Goal: Information Seeking & Learning: Learn about a topic

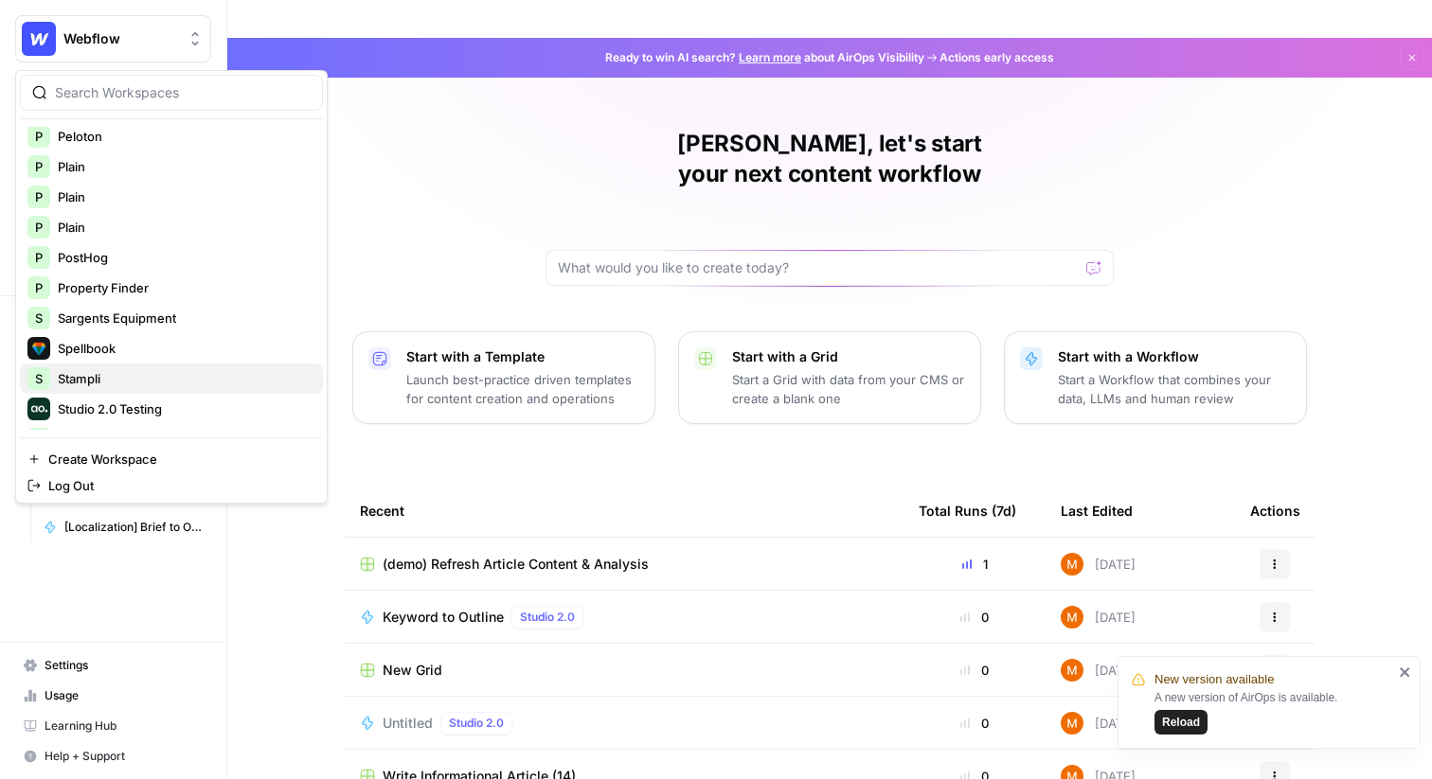
scroll to position [1038, 0]
click at [127, 380] on span "Stampli" at bounding box center [183, 376] width 250 height 19
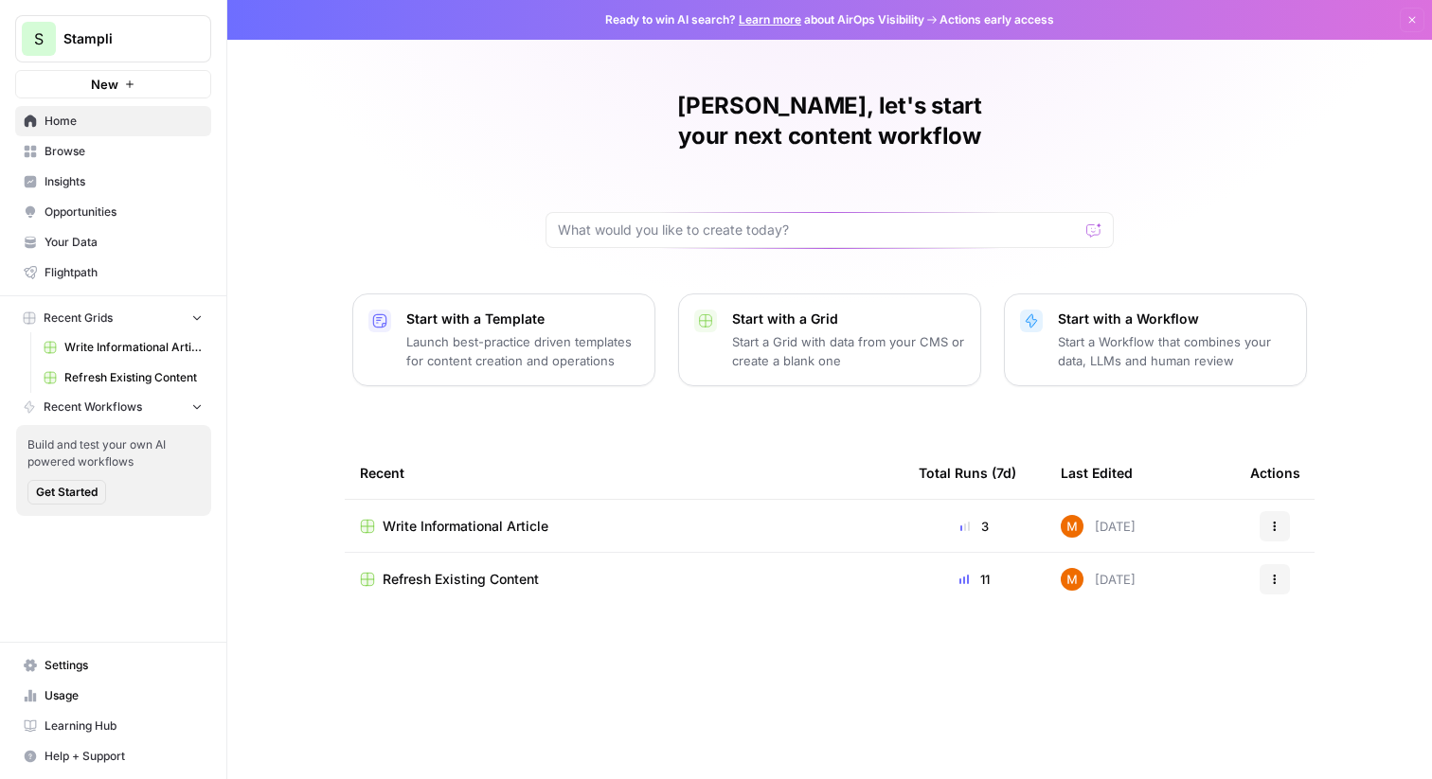
click at [139, 170] on link "Insights" at bounding box center [113, 182] width 196 height 30
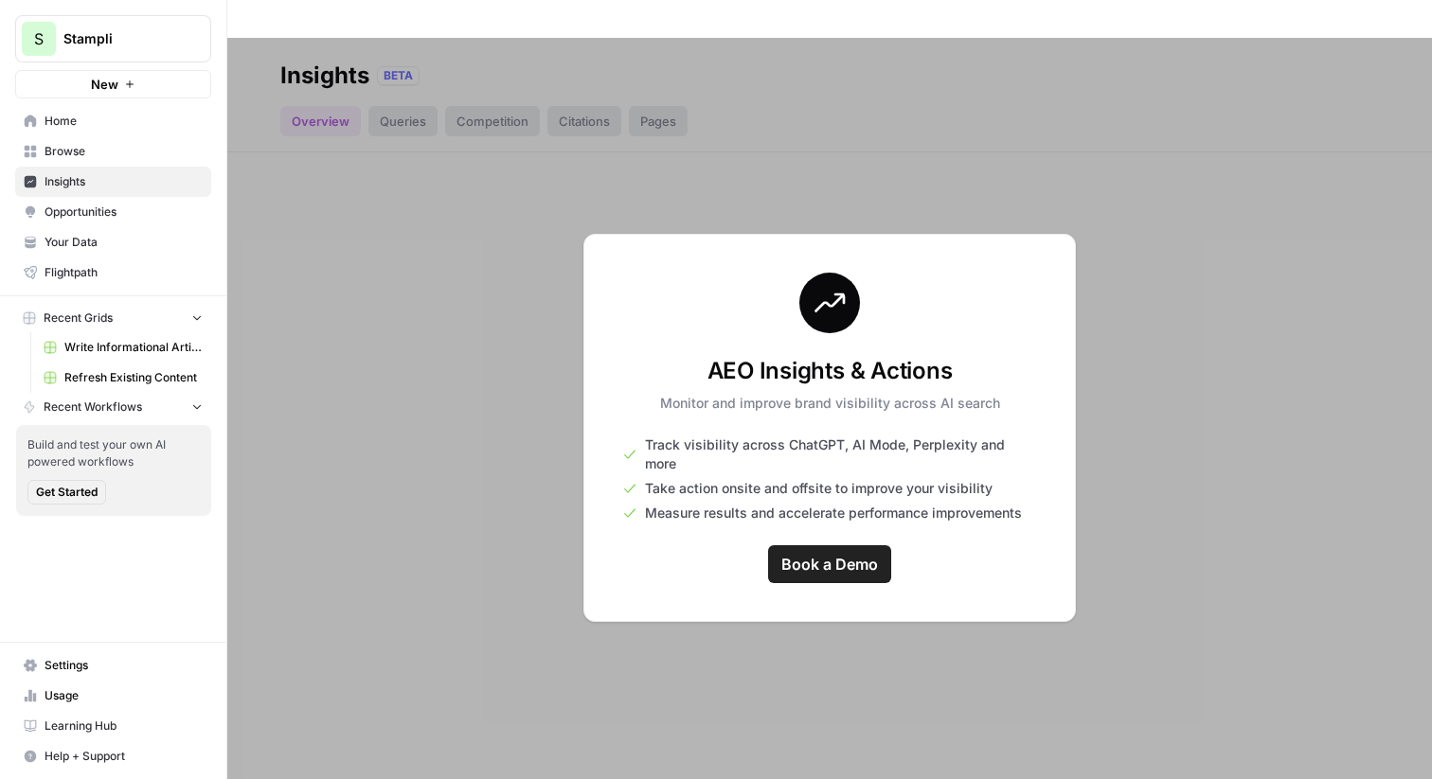
click at [134, 151] on span "Browse" at bounding box center [124, 151] width 158 height 17
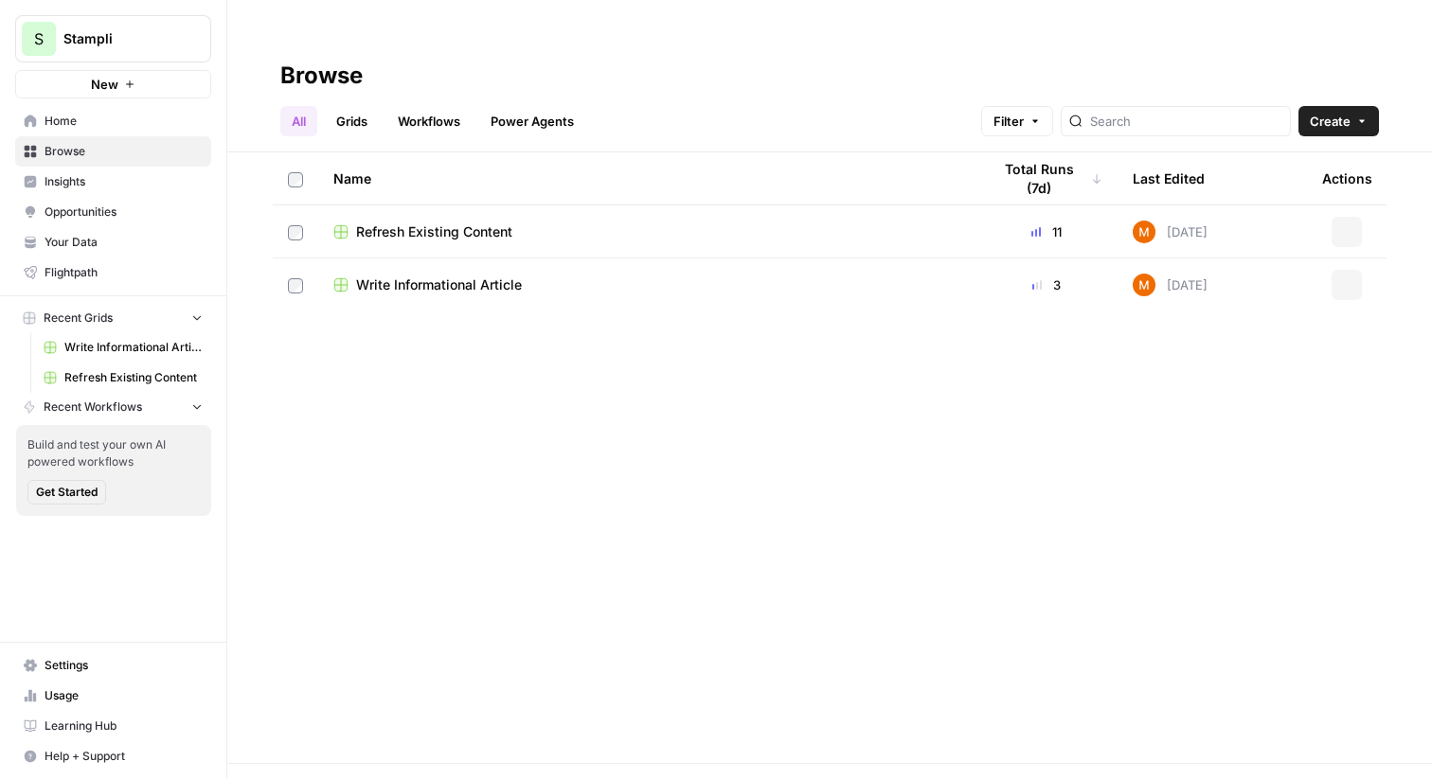
click at [138, 172] on link "Insights" at bounding box center [113, 182] width 196 height 30
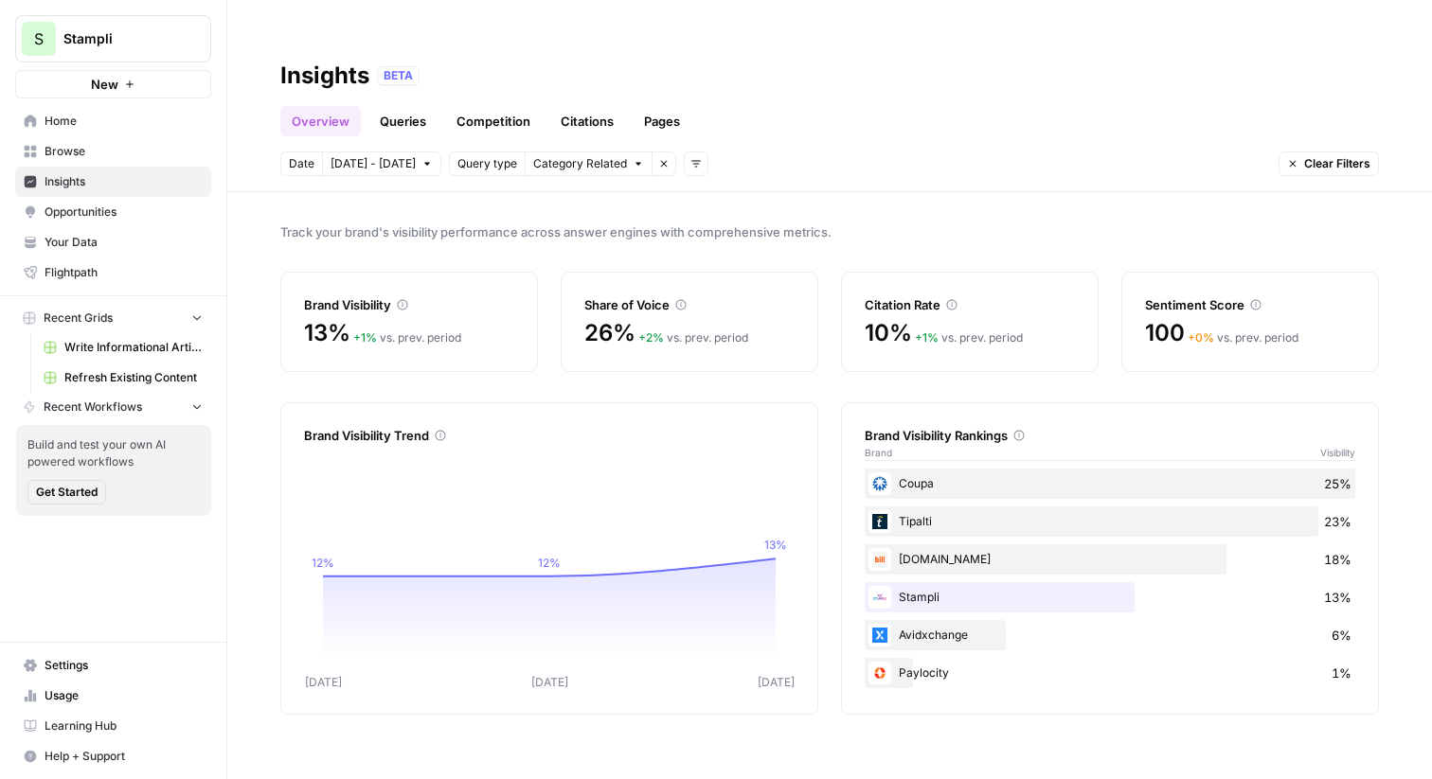
click at [1014, 192] on div "Track your brand's visibility performance across answer engines with comprehens…" at bounding box center [829, 504] width 1205 height 625
click at [111, 35] on span "Stampli" at bounding box center [120, 38] width 115 height 19
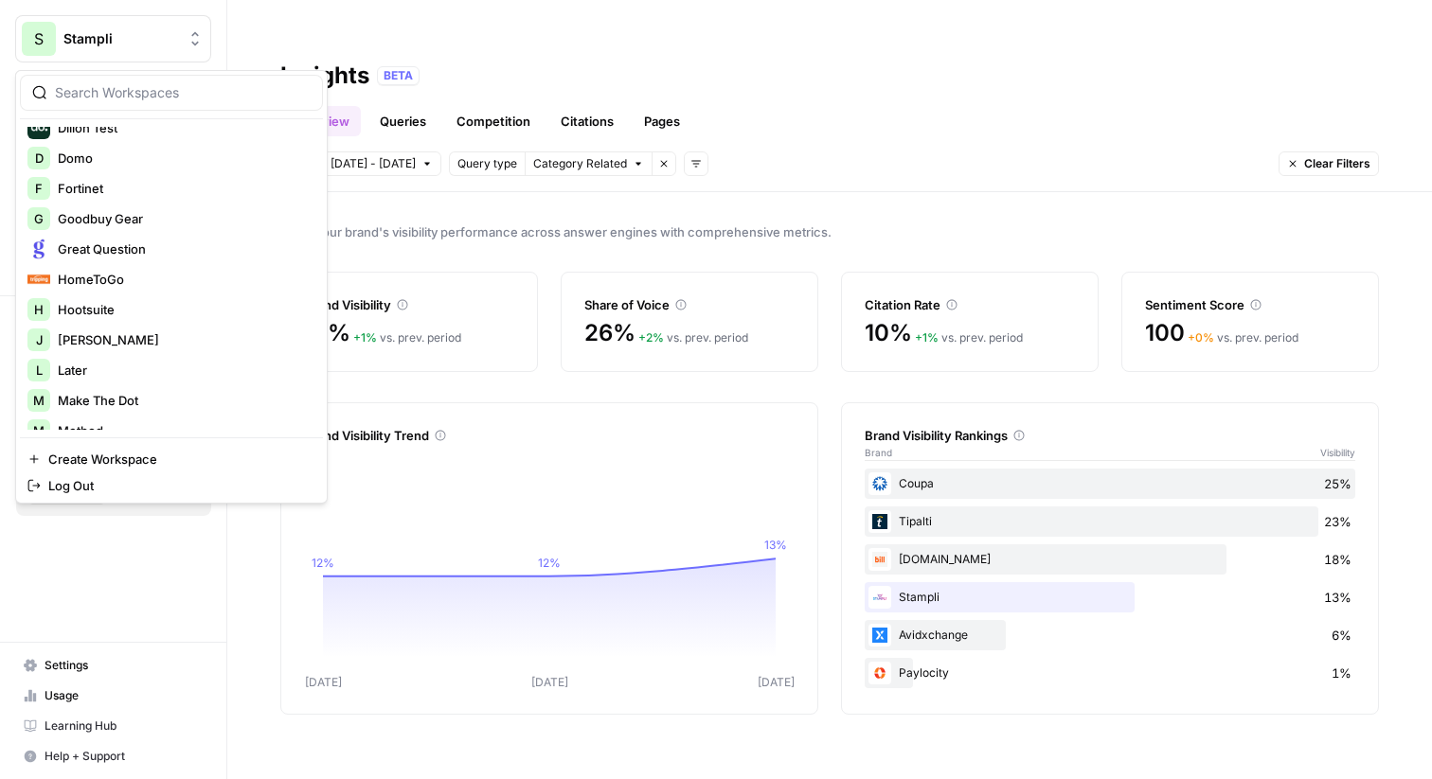
scroll to position [519, 0]
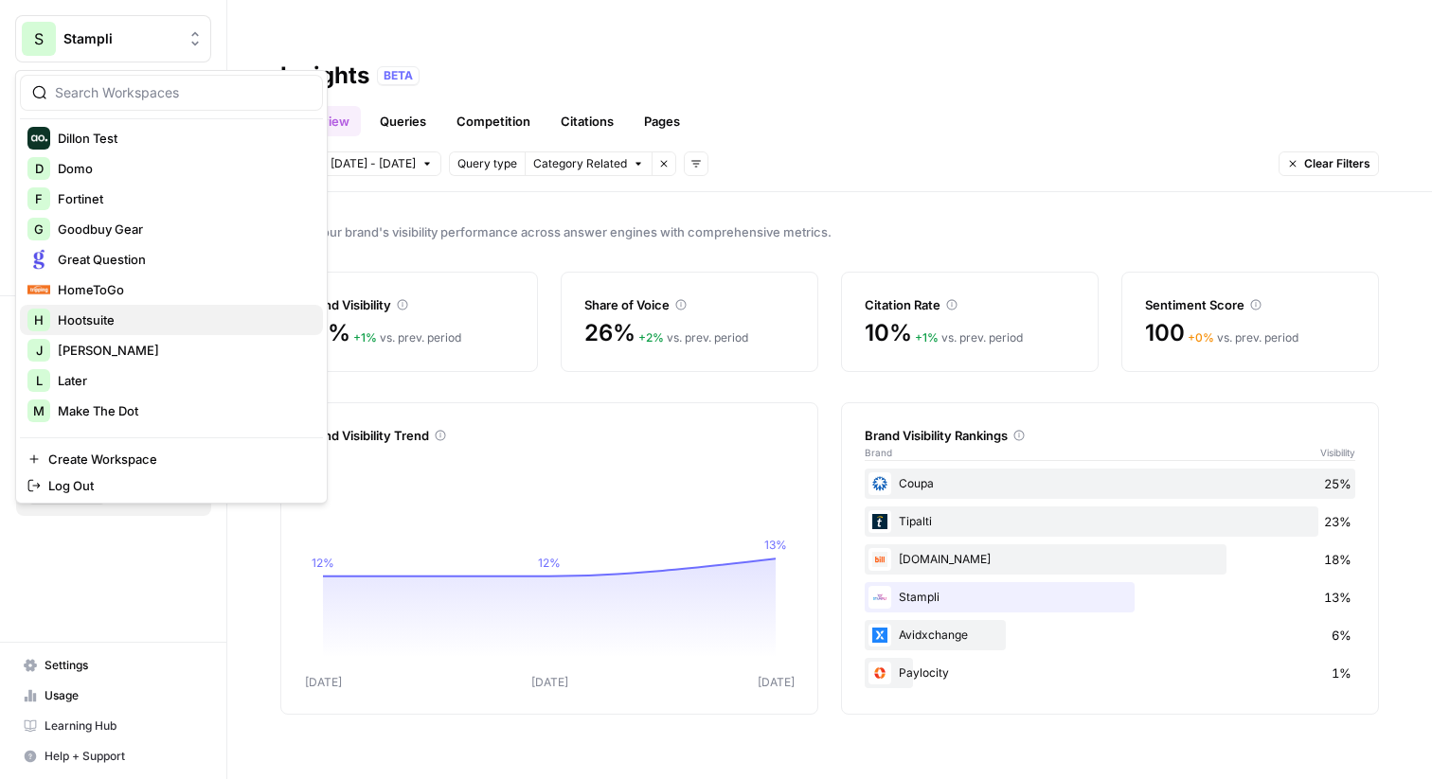
click at [116, 314] on span "Hootsuite" at bounding box center [183, 320] width 250 height 19
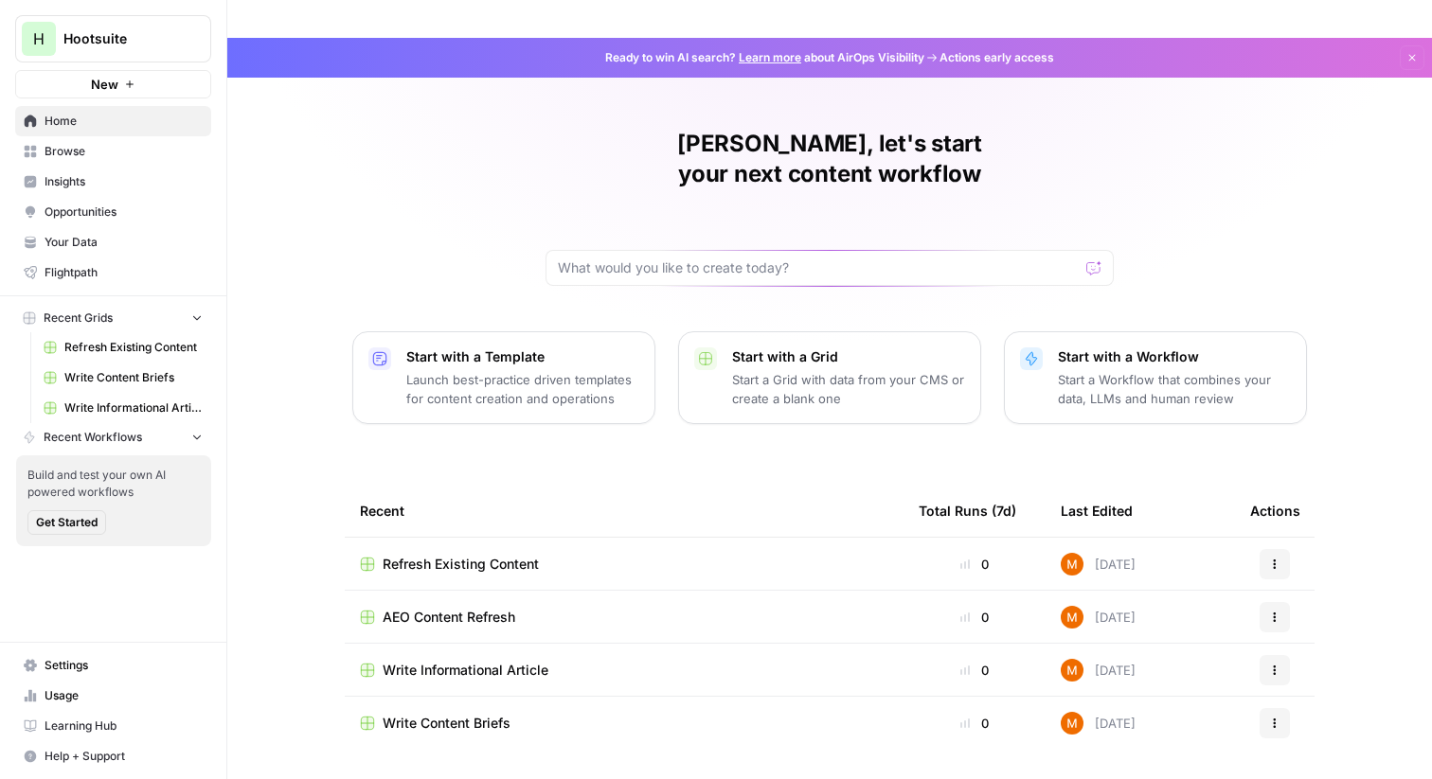
click at [123, 180] on span "Insights" at bounding box center [124, 181] width 158 height 17
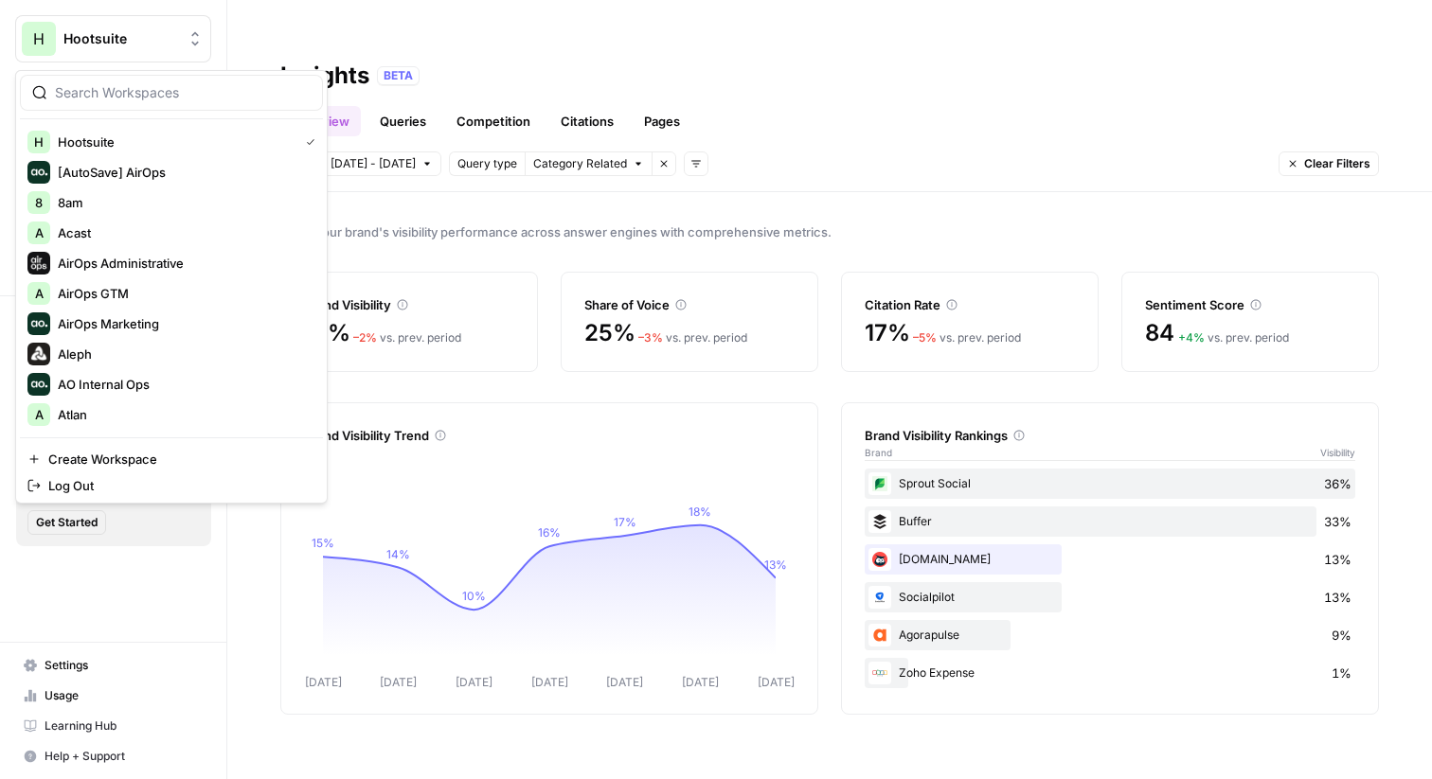
click at [137, 37] on span "Hootsuite" at bounding box center [120, 38] width 115 height 19
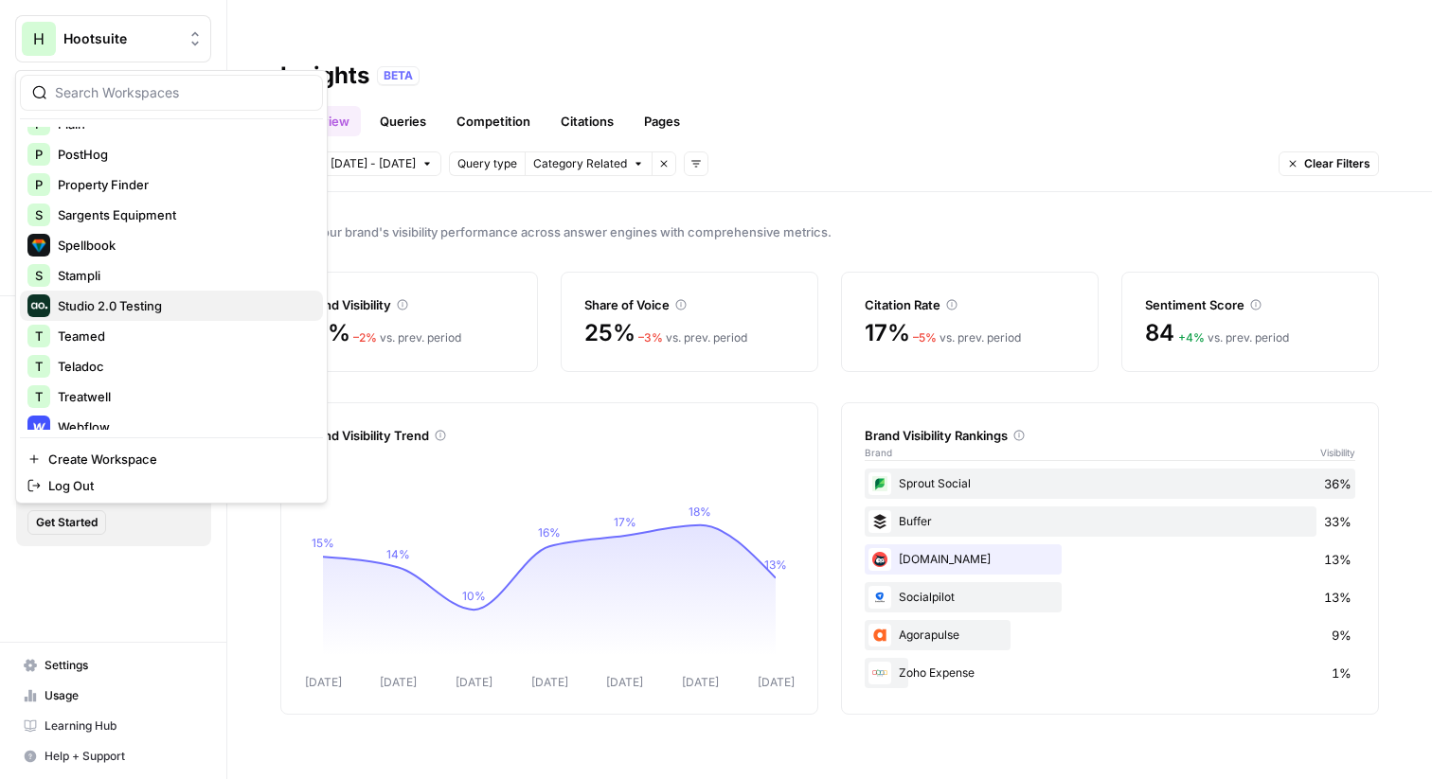
scroll to position [1089, 0]
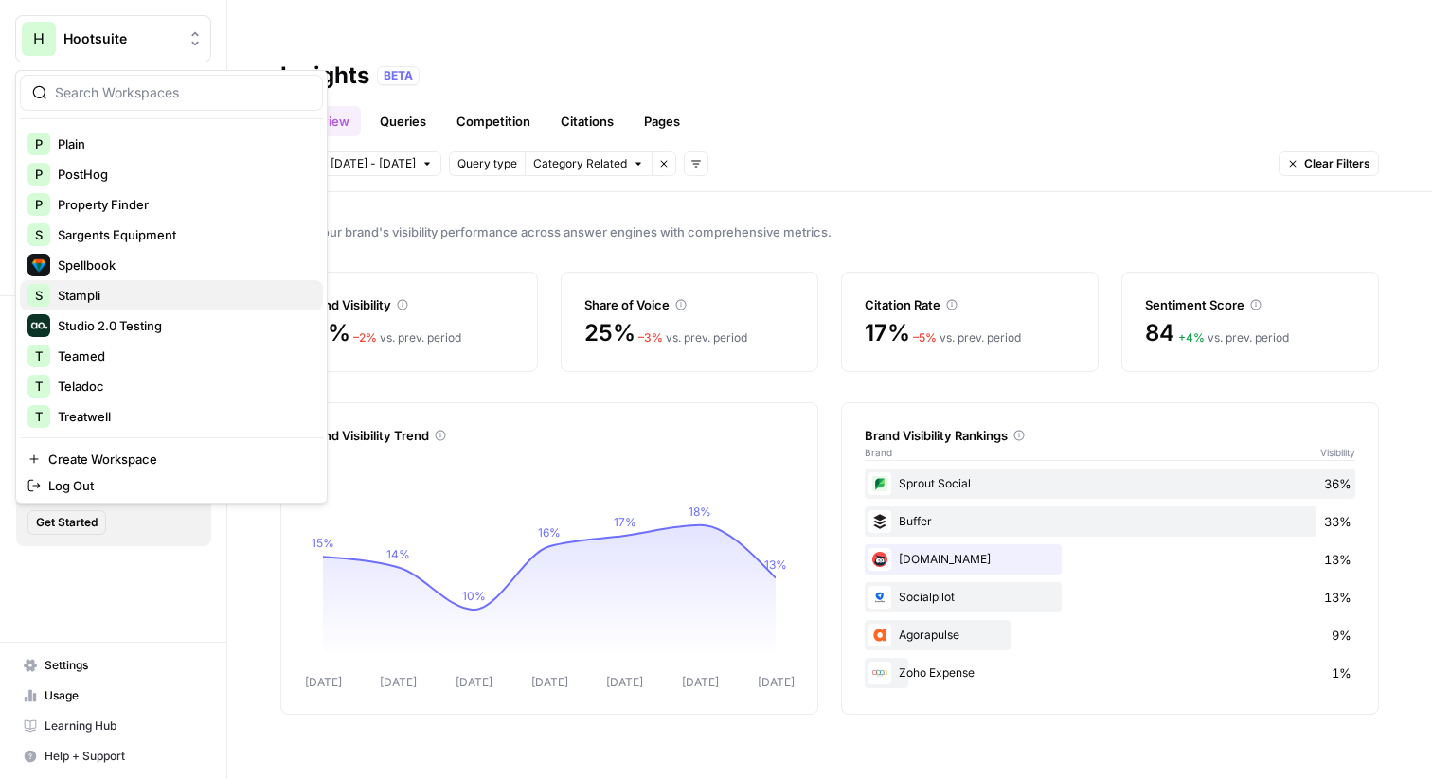
click at [175, 303] on span "Stampli" at bounding box center [183, 295] width 250 height 19
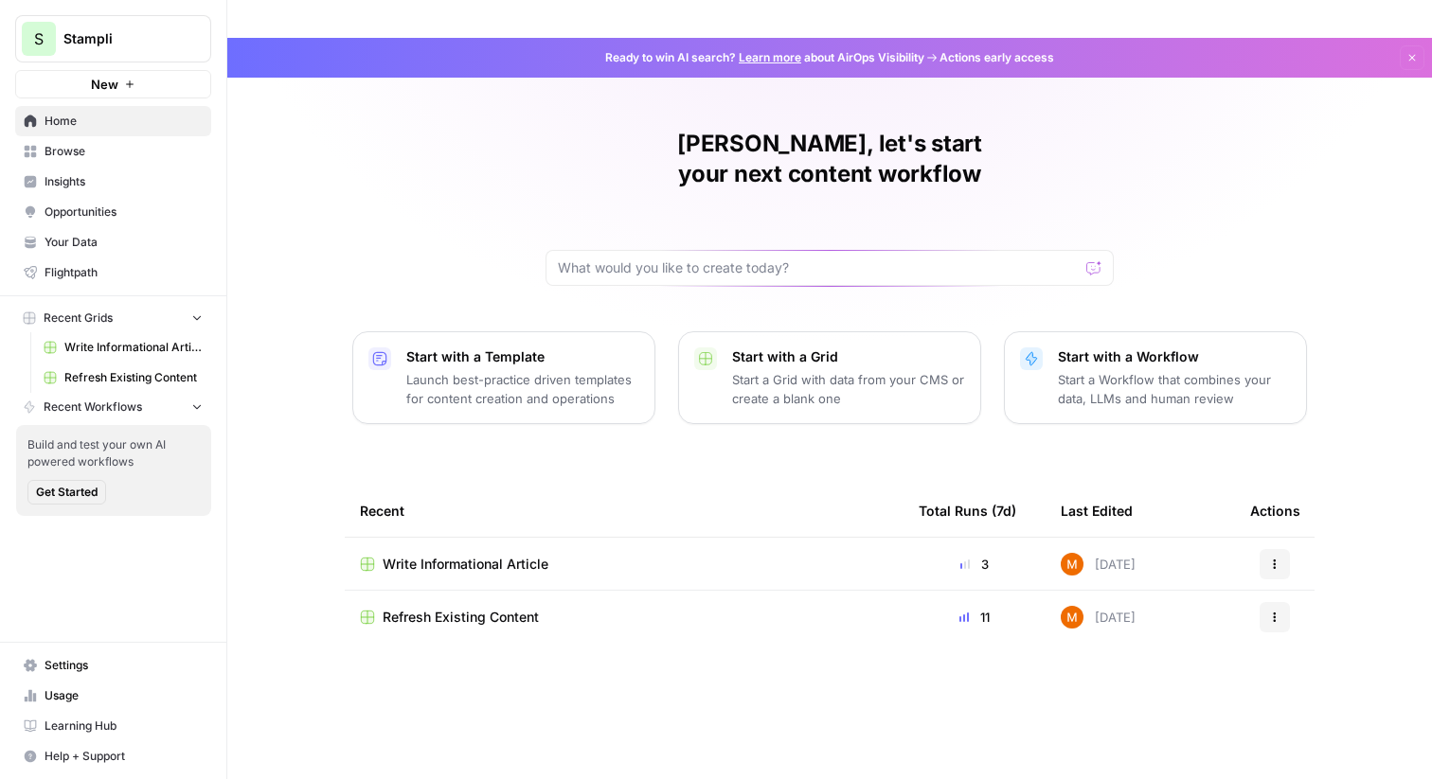
click at [526, 608] on span "Refresh Existing Content" at bounding box center [461, 617] width 156 height 19
click at [525, 555] on span "Write Informational Article" at bounding box center [466, 564] width 166 height 19
click at [110, 161] on link "Browse" at bounding box center [113, 151] width 196 height 30
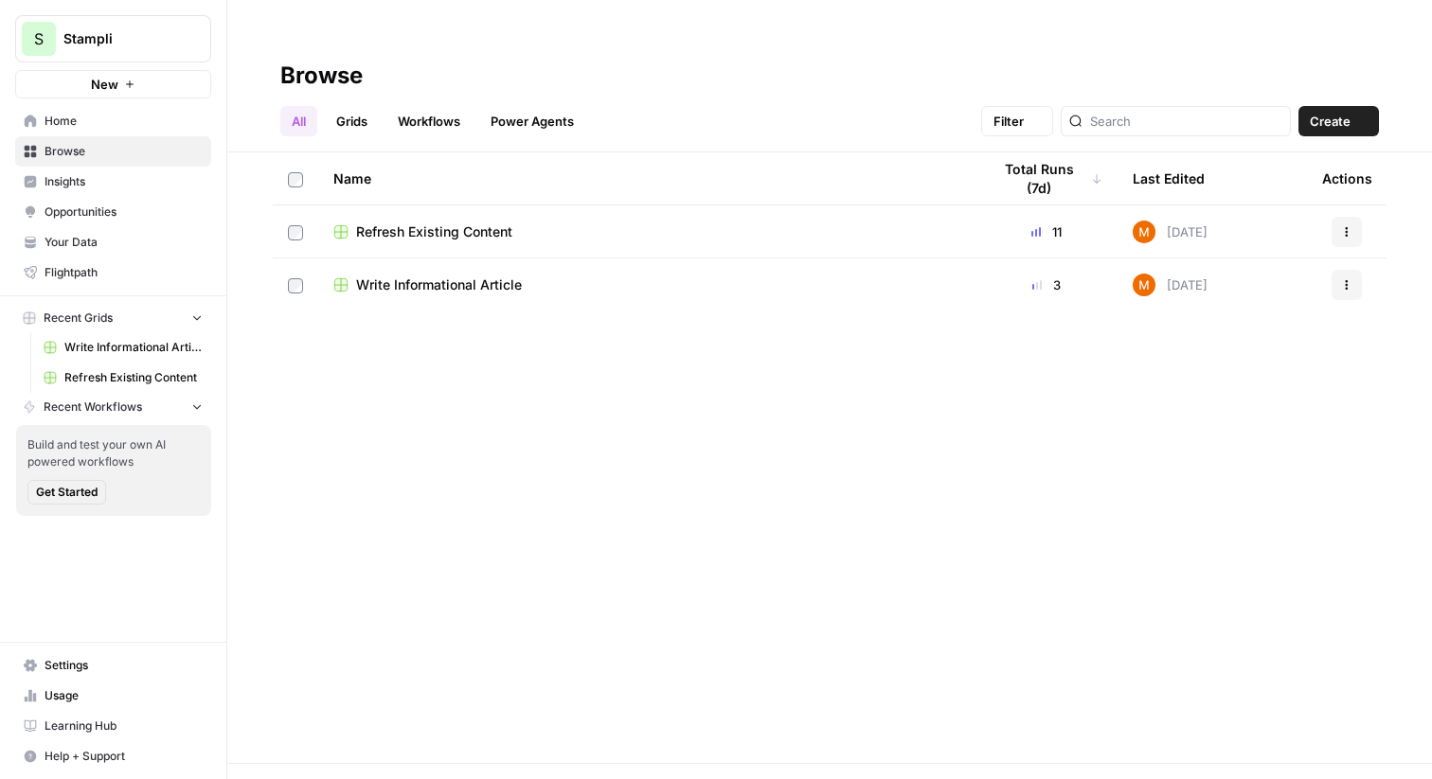
click at [110, 180] on span "Insights" at bounding box center [124, 181] width 158 height 17
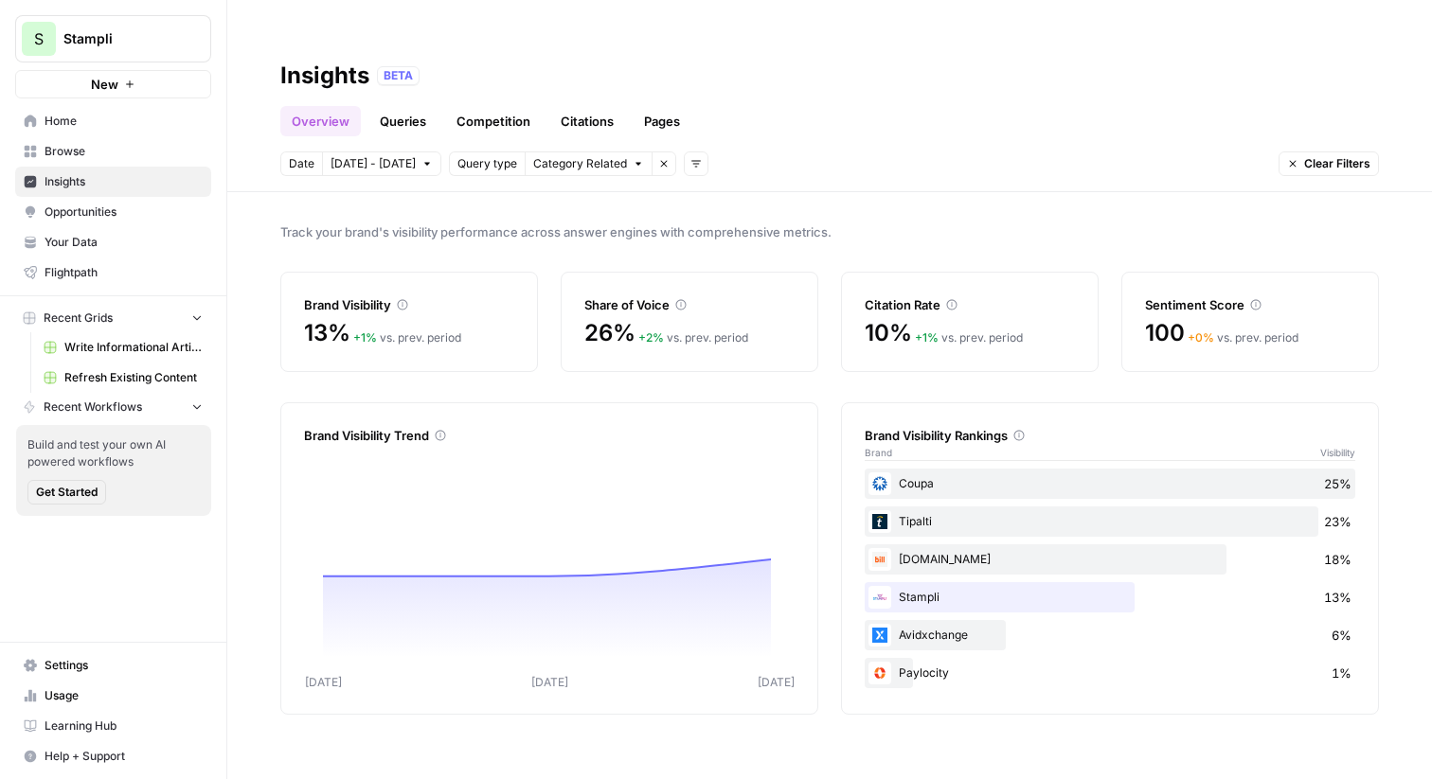
click at [107, 211] on span "Opportunities" at bounding box center [124, 212] width 158 height 17
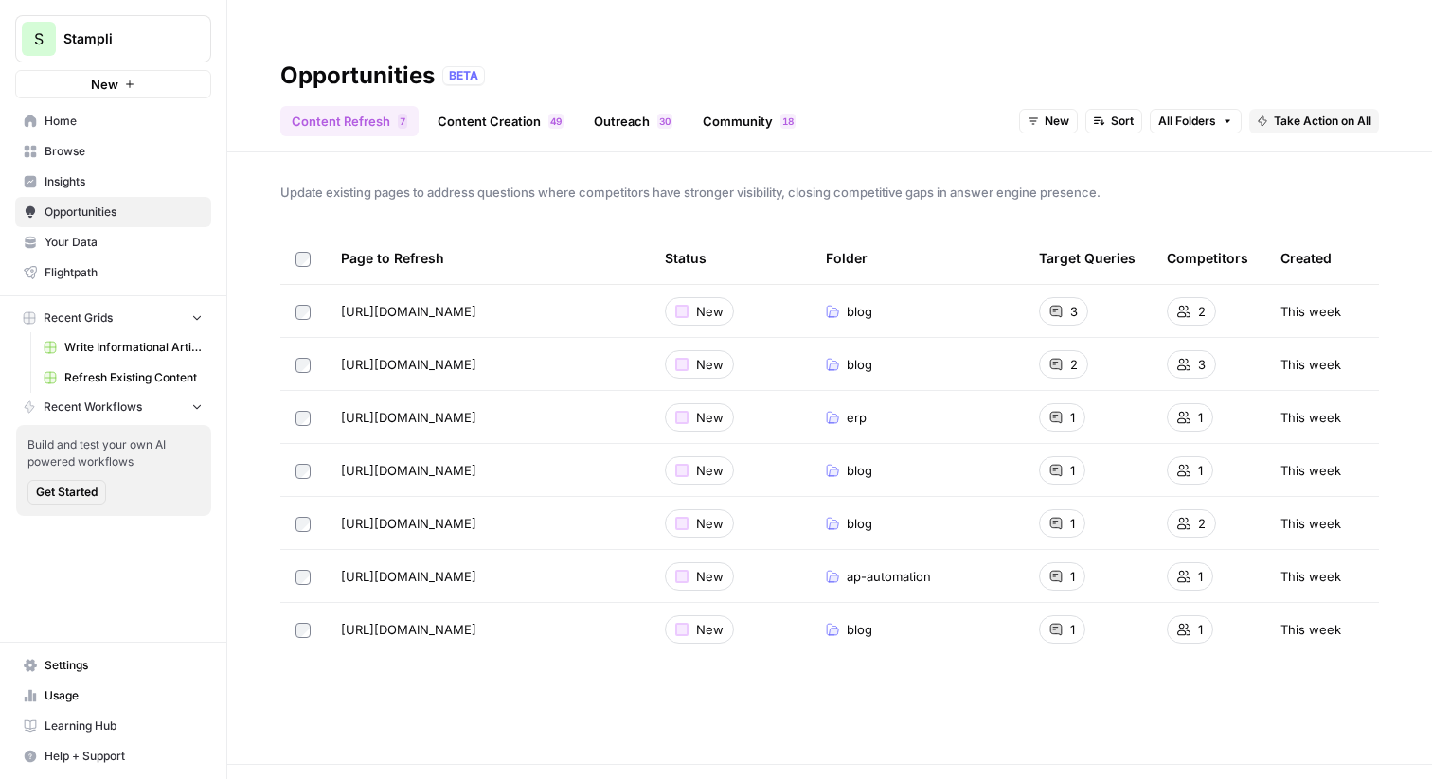
click at [116, 183] on span "Insights" at bounding box center [124, 181] width 158 height 17
